Goal: Book appointment/travel/reservation

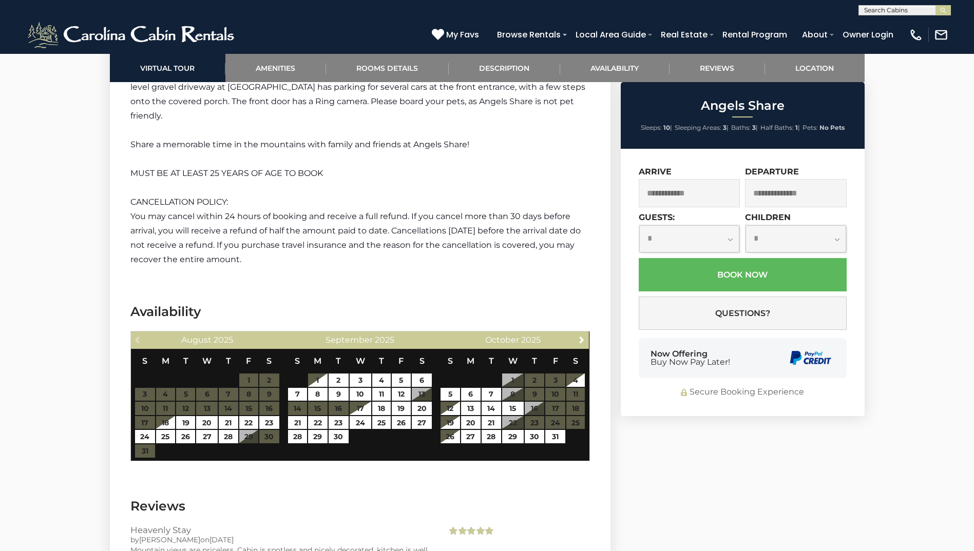
scroll to position [1912, 0]
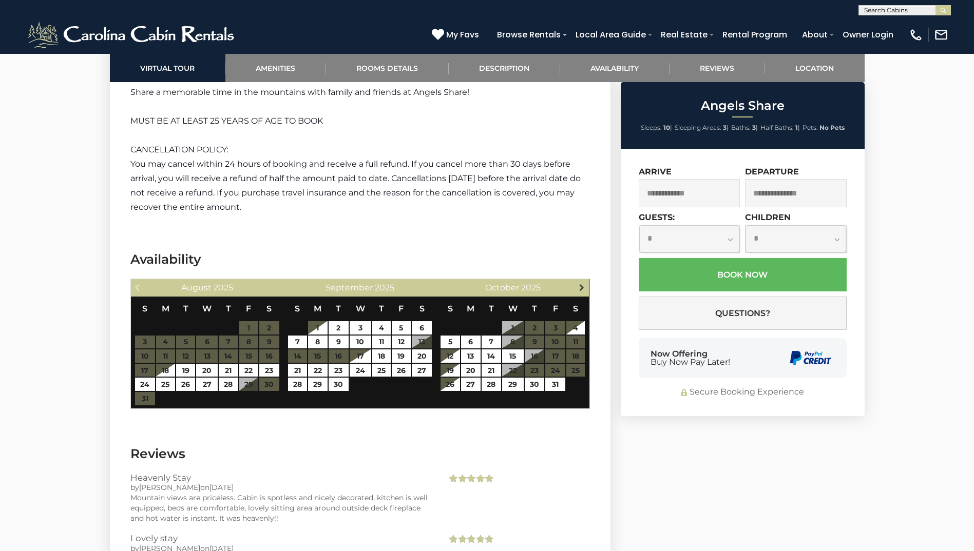
click at [582, 283] on span "Next" at bounding box center [582, 287] width 8 height 8
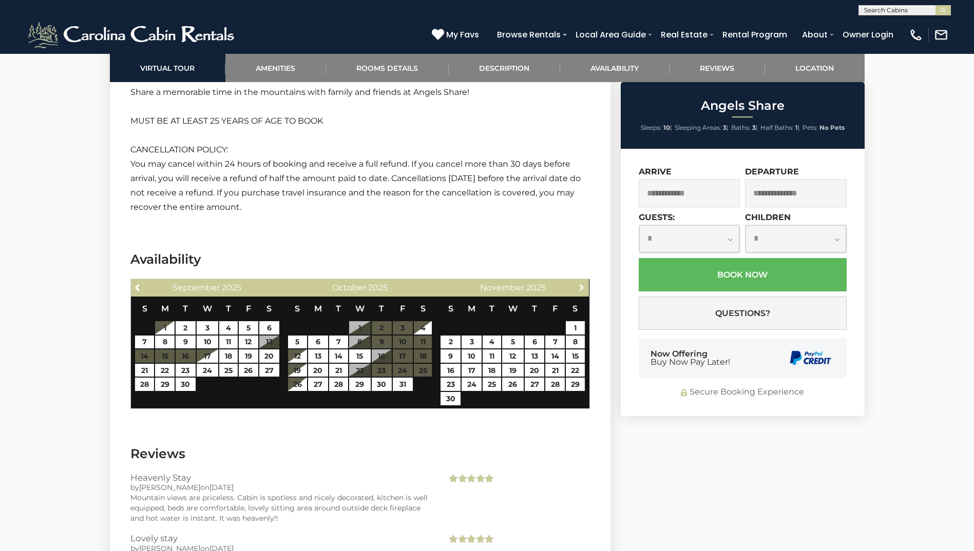
click at [582, 283] on span "Next" at bounding box center [582, 287] width 8 height 8
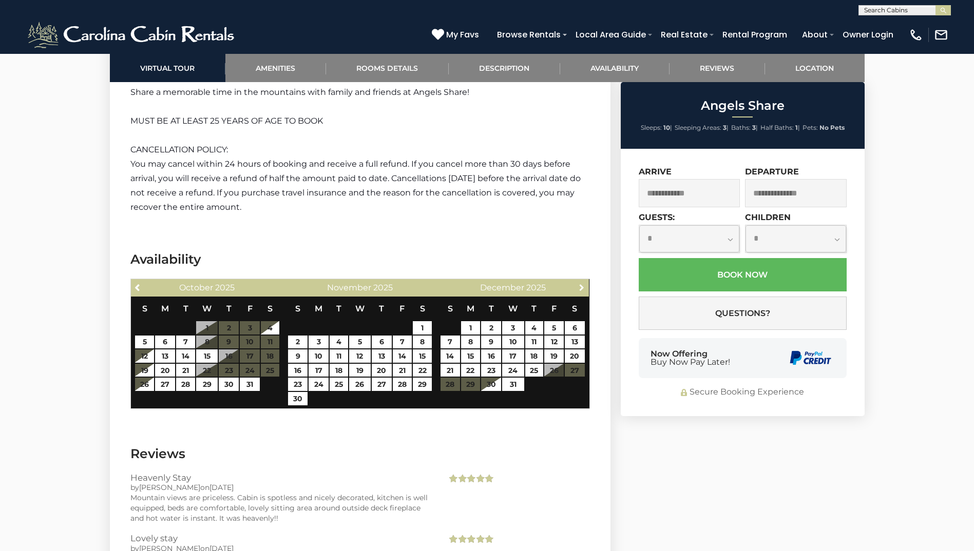
click at [582, 283] on span "Next" at bounding box center [582, 287] width 8 height 8
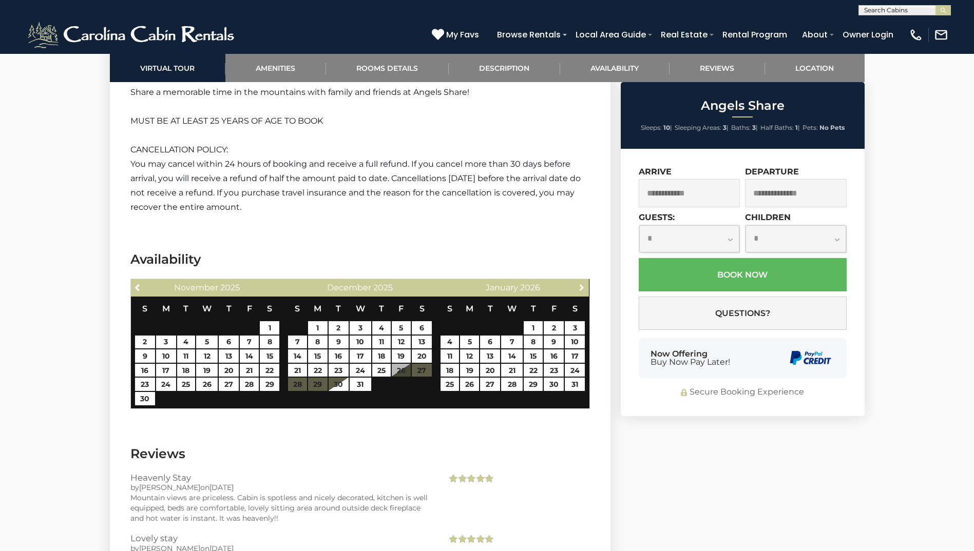
click at [582, 283] on span "Next" at bounding box center [582, 287] width 8 height 8
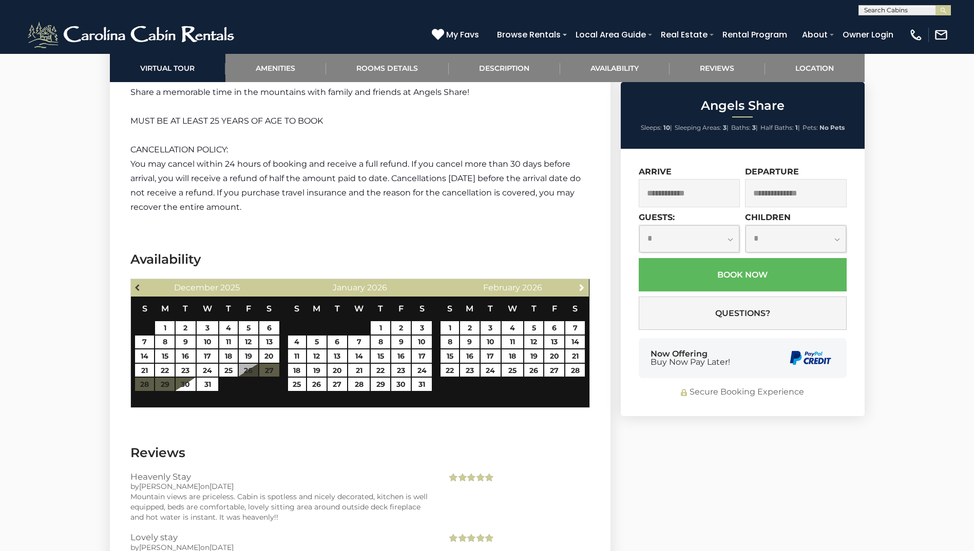
click at [141, 283] on span "Previous" at bounding box center [138, 287] width 8 height 8
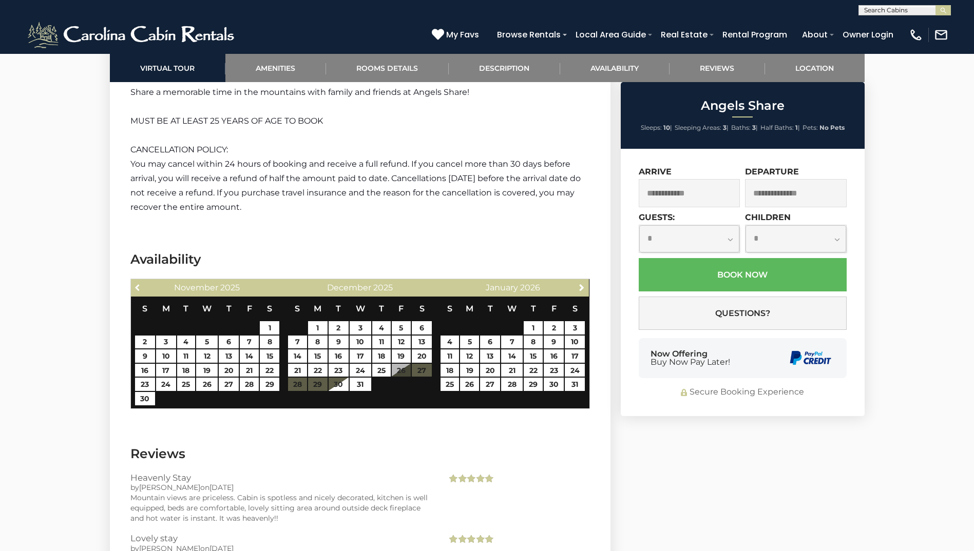
click at [141, 283] on span "Previous" at bounding box center [138, 287] width 8 height 8
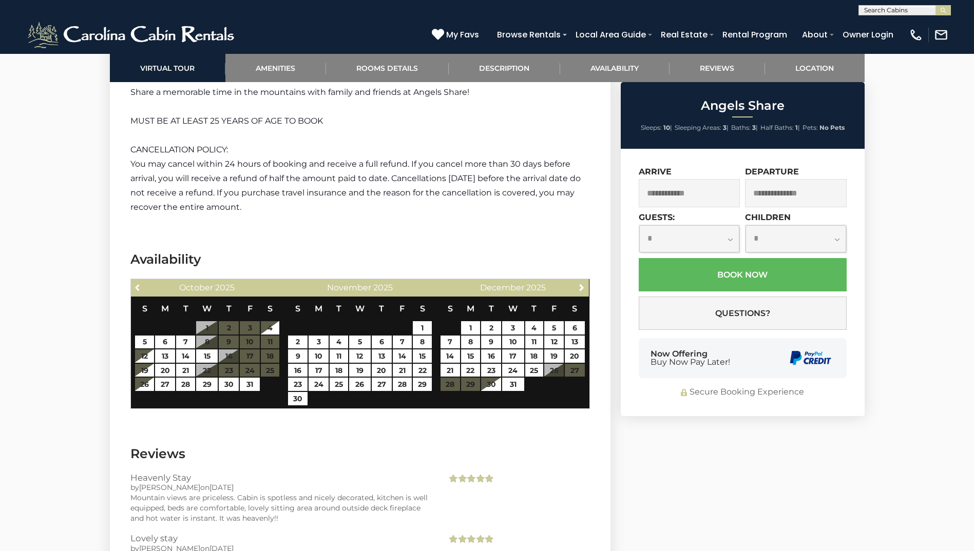
click at [141, 283] on span "Previous" at bounding box center [138, 287] width 8 height 8
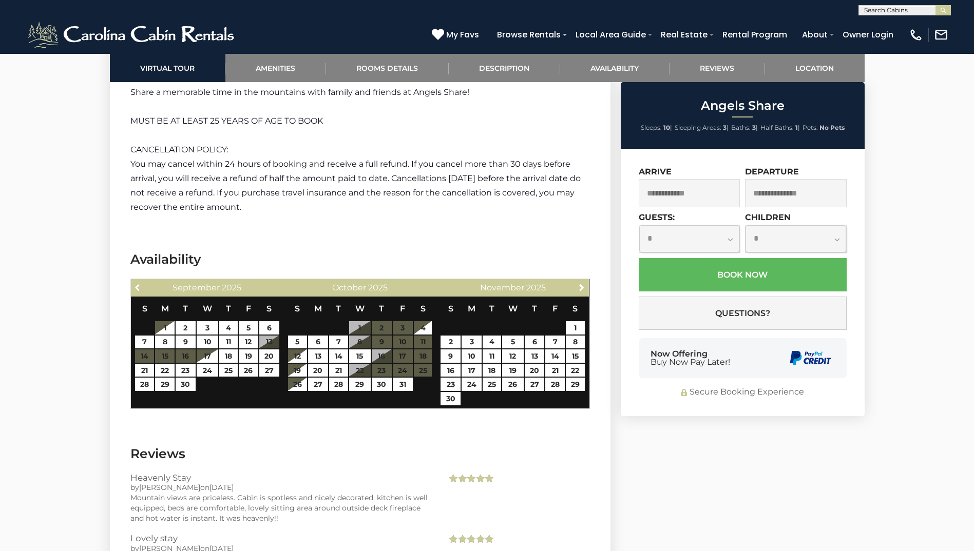
click at [141, 283] on span "Previous" at bounding box center [138, 287] width 8 height 8
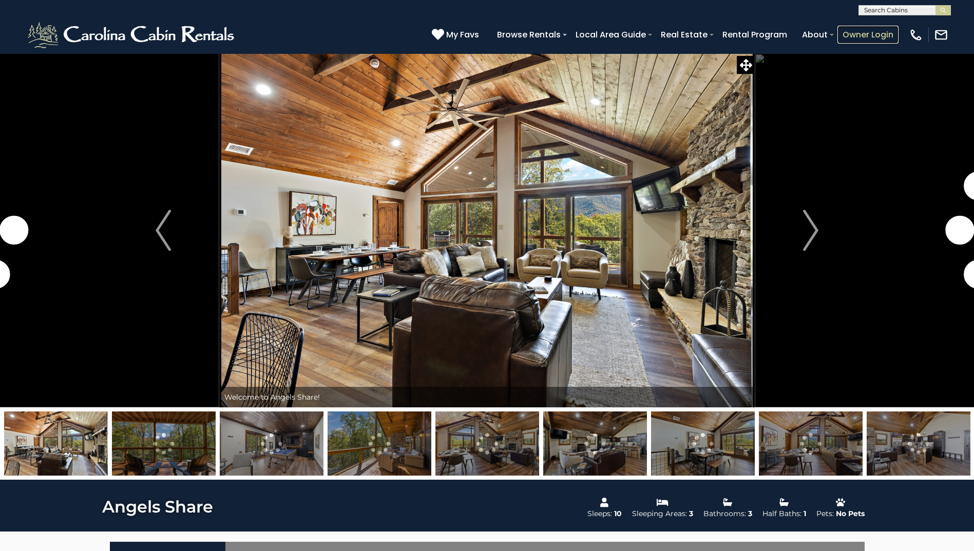
click at [864, 37] on link "Owner Login" at bounding box center [867, 35] width 61 height 18
